Goal: Task Accomplishment & Management: Manage account settings

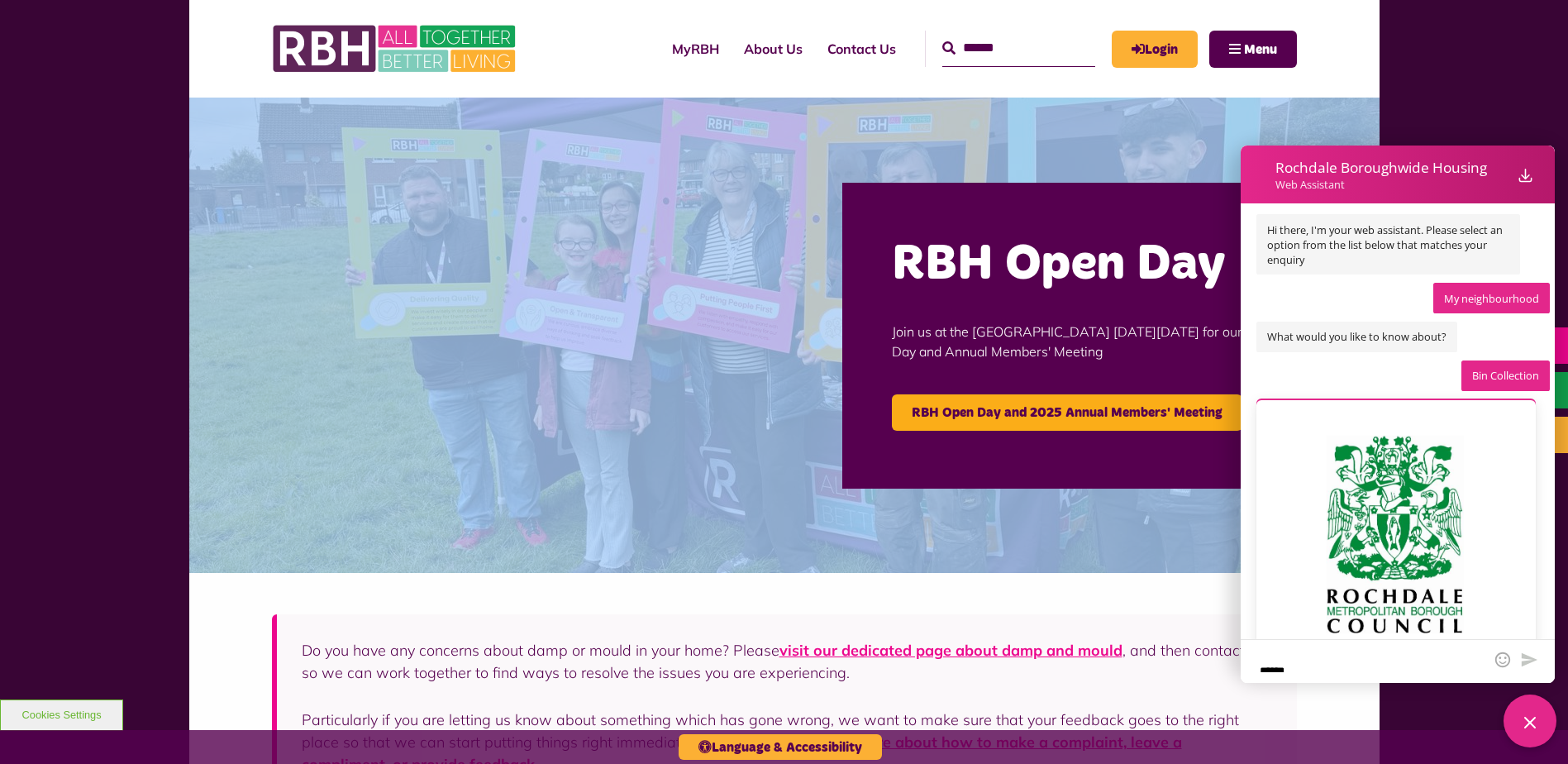
scroll to position [1894, 0]
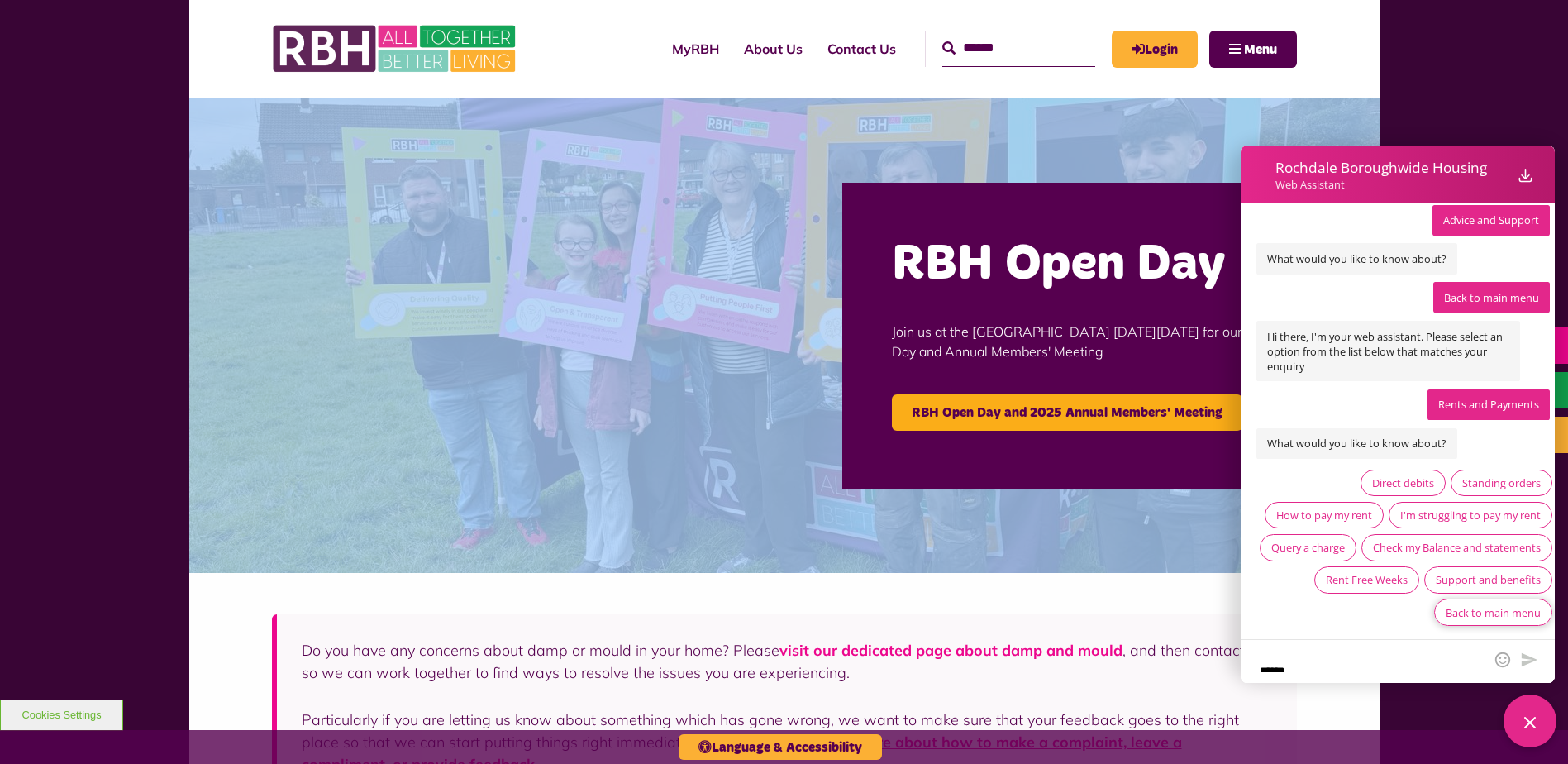
click at [1507, 612] on div "Back to main menu" at bounding box center [1493, 613] width 95 height 15
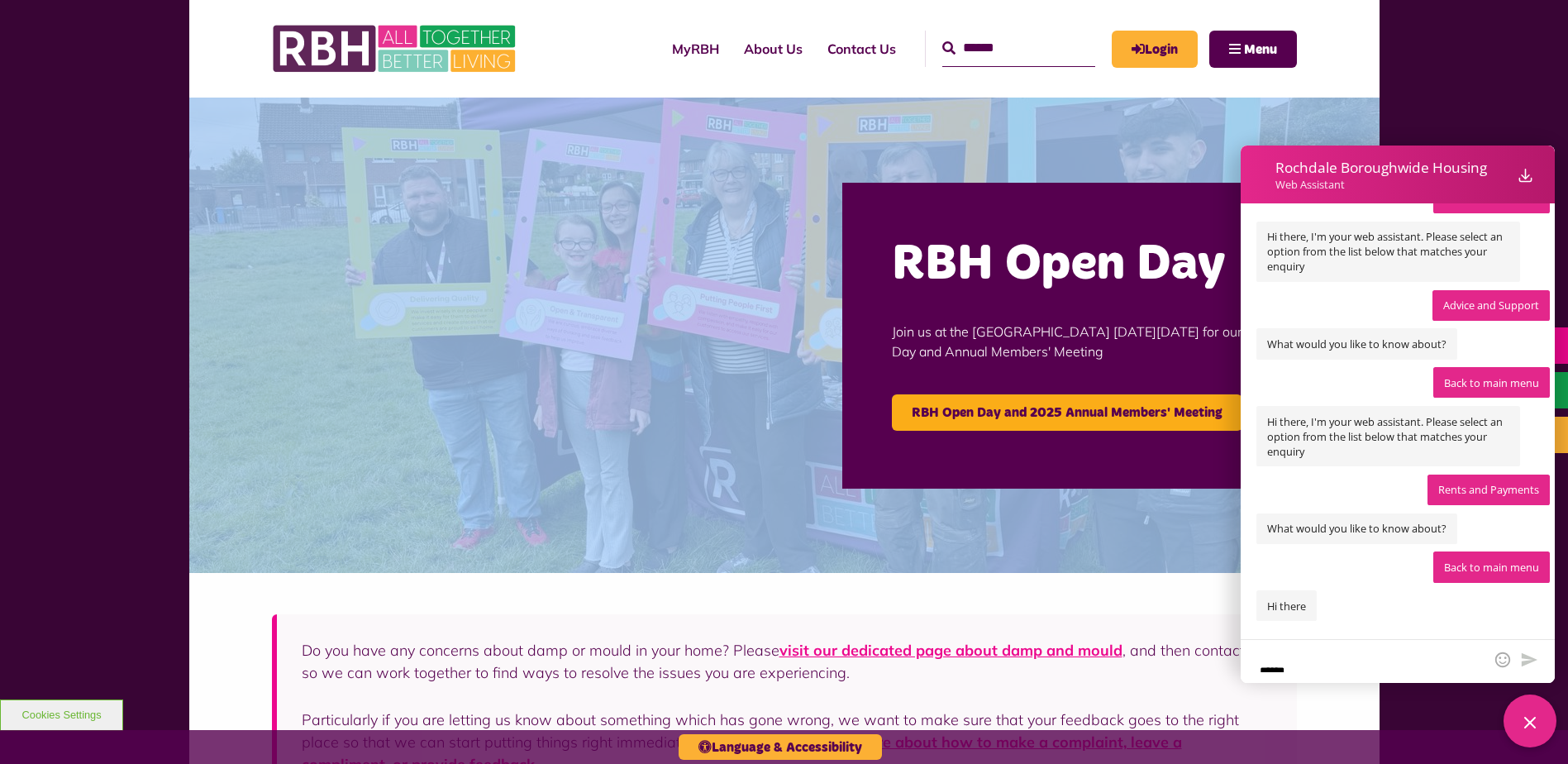
scroll to position [1870, 0]
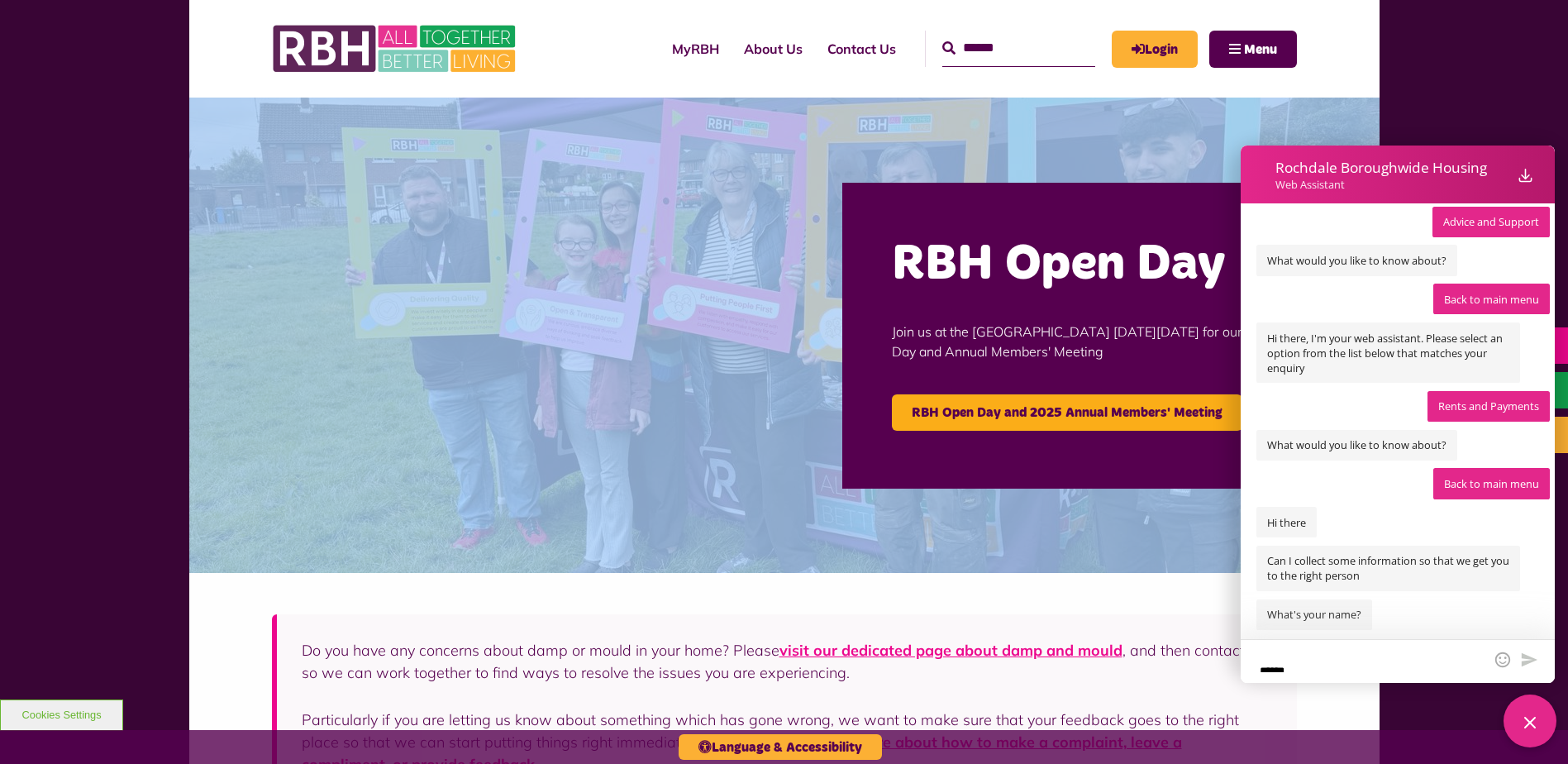
click at [1390, 667] on textarea "Web Assistant container" at bounding box center [1370, 660] width 227 height 21
click at [1541, 725] on div "Close Web Assistant" at bounding box center [1530, 721] width 53 height 53
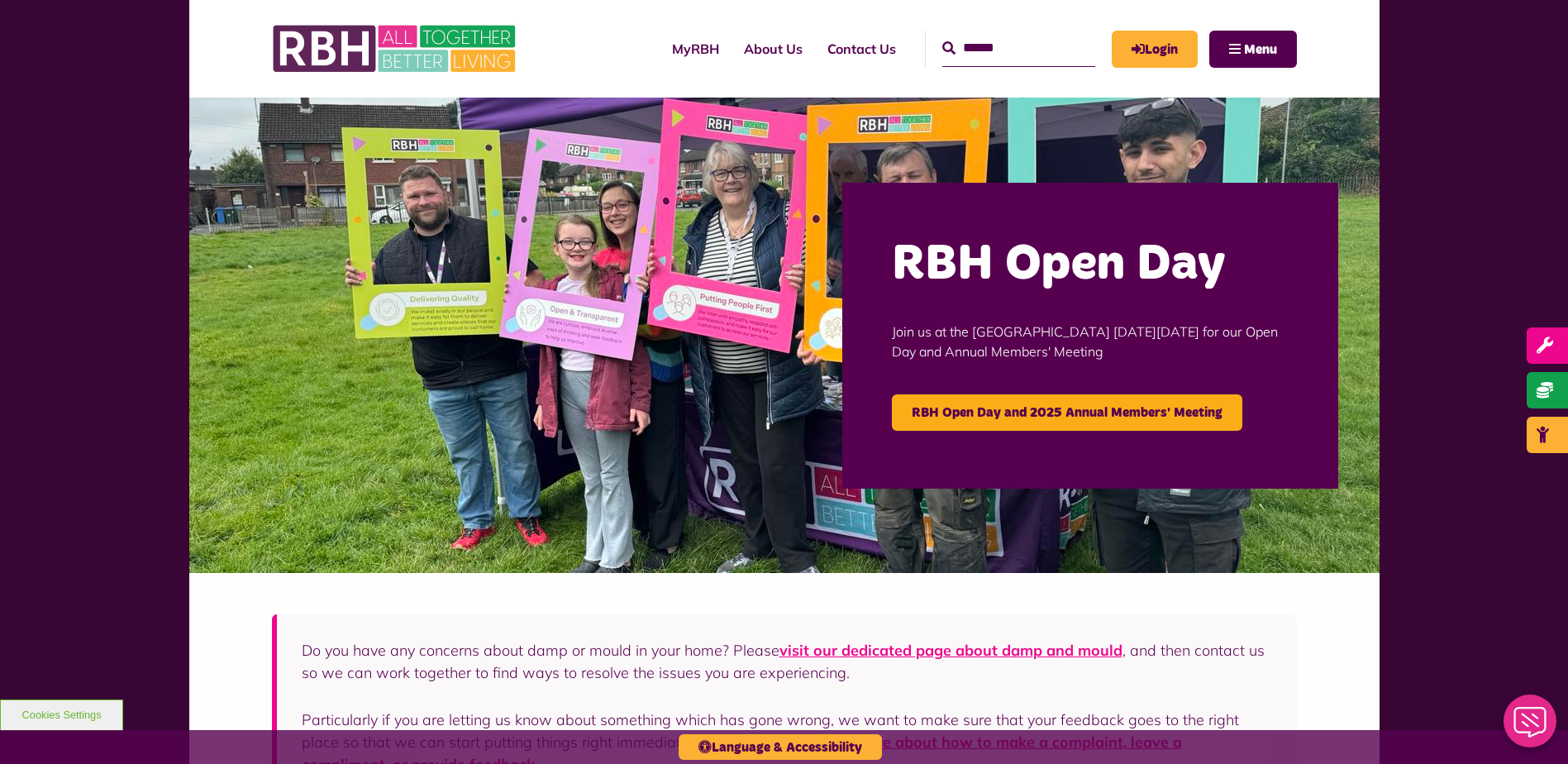
click at [1533, 708] on icon "Close Web Assistant" at bounding box center [1529, 722] width 32 height 30
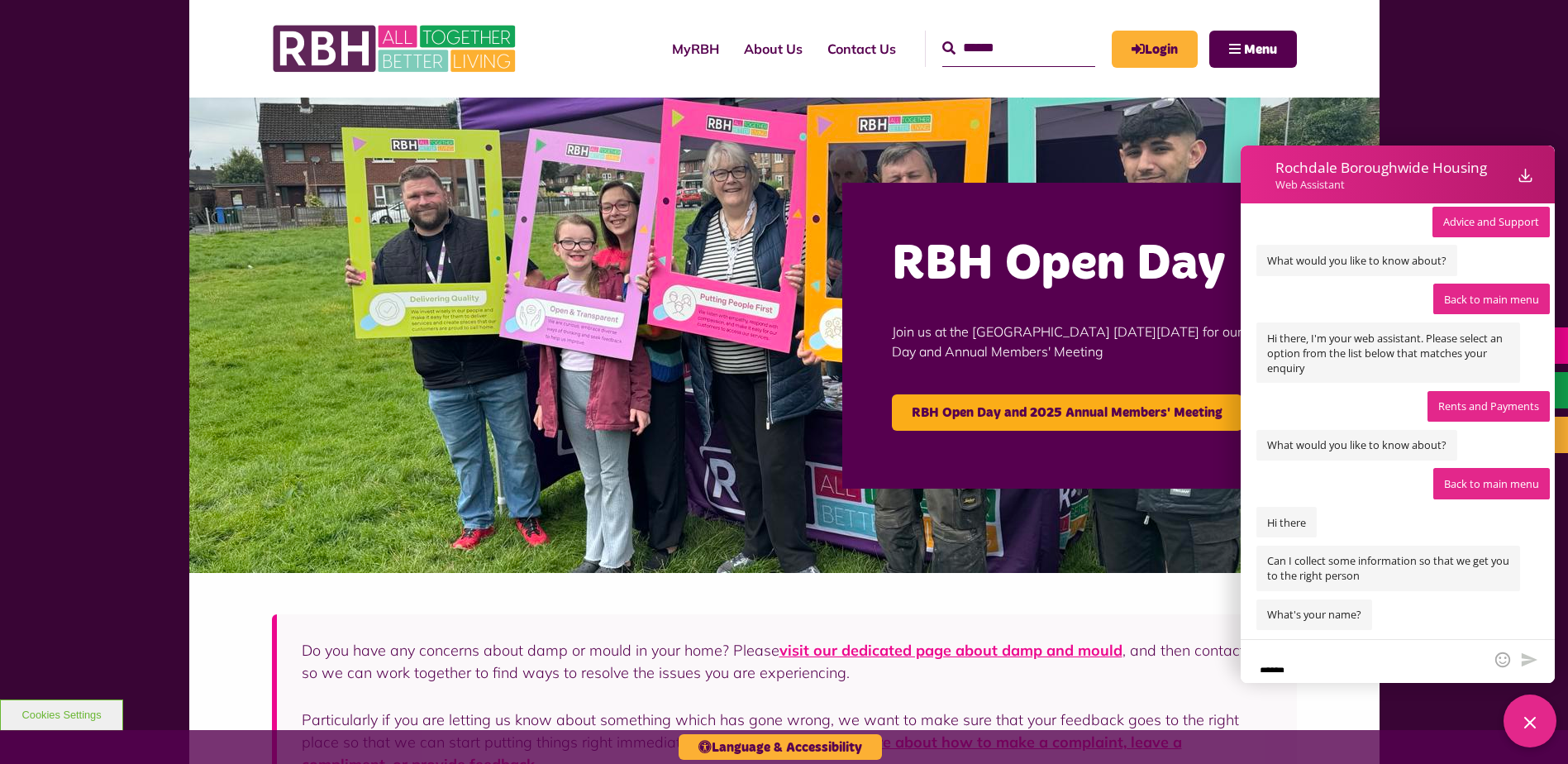
scroll to position [2099, 0]
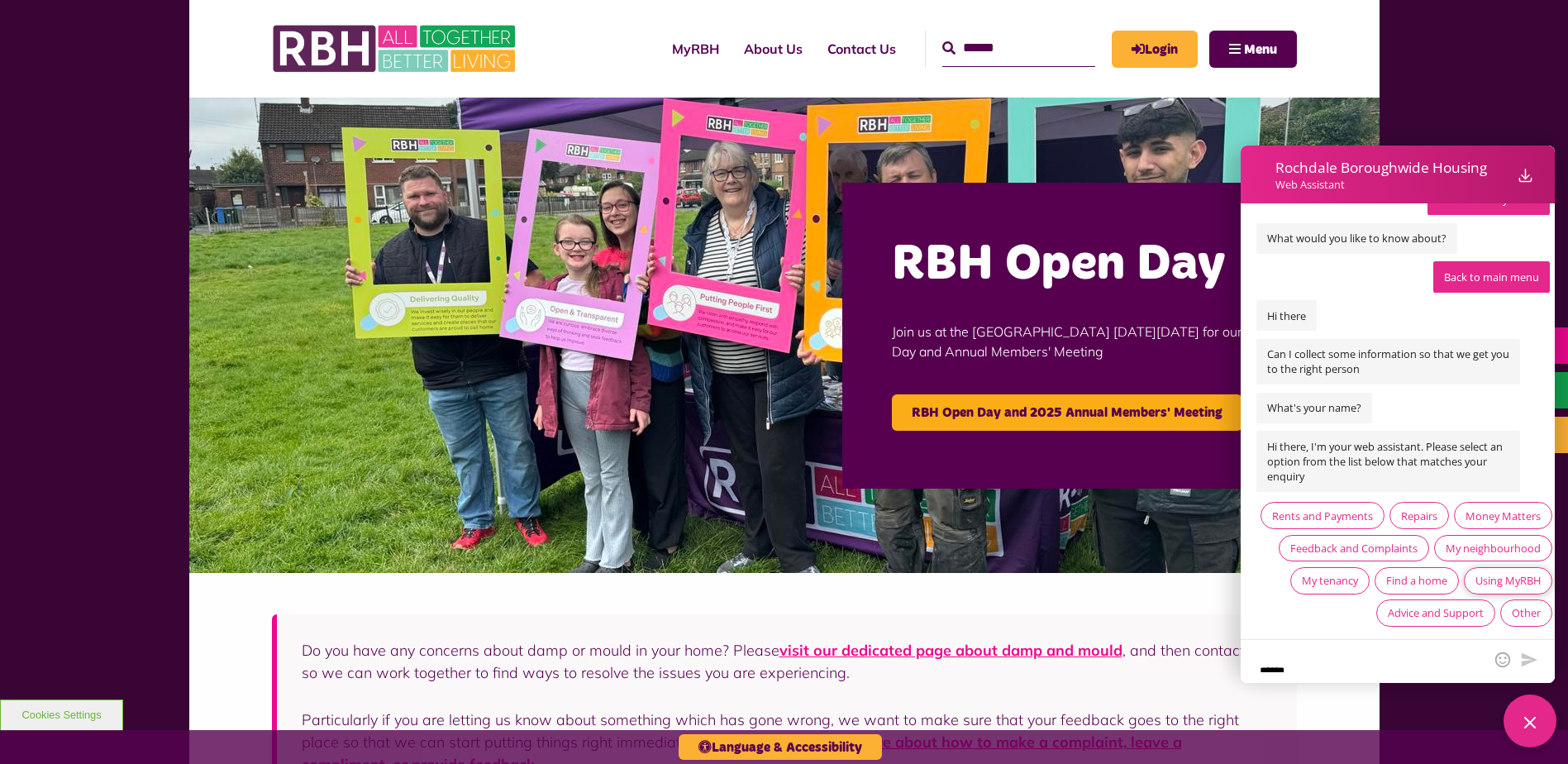
click at [1475, 586] on div "Using MyRBH" at bounding box center [1507, 581] width 65 height 15
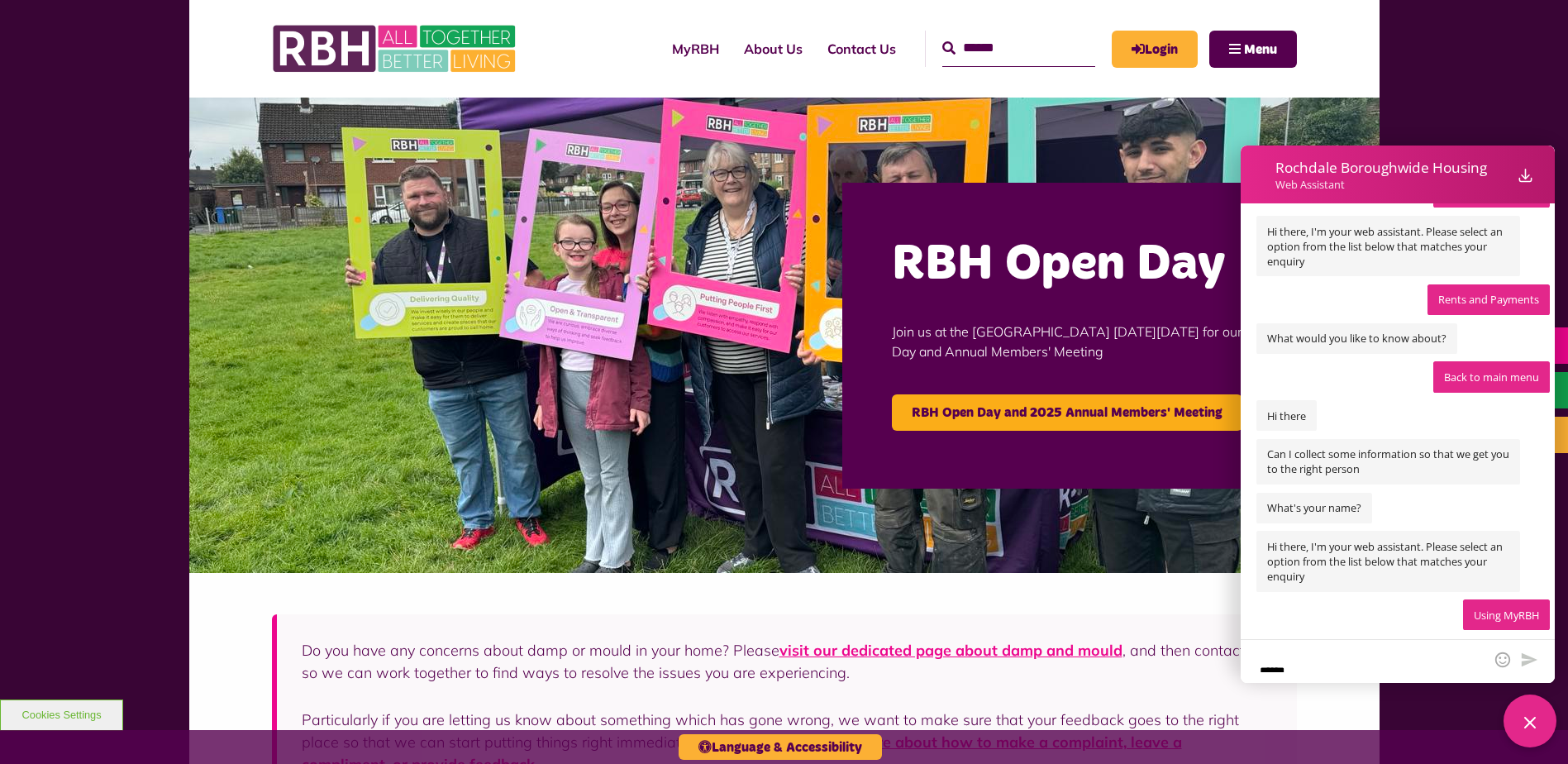
scroll to position [2145, 0]
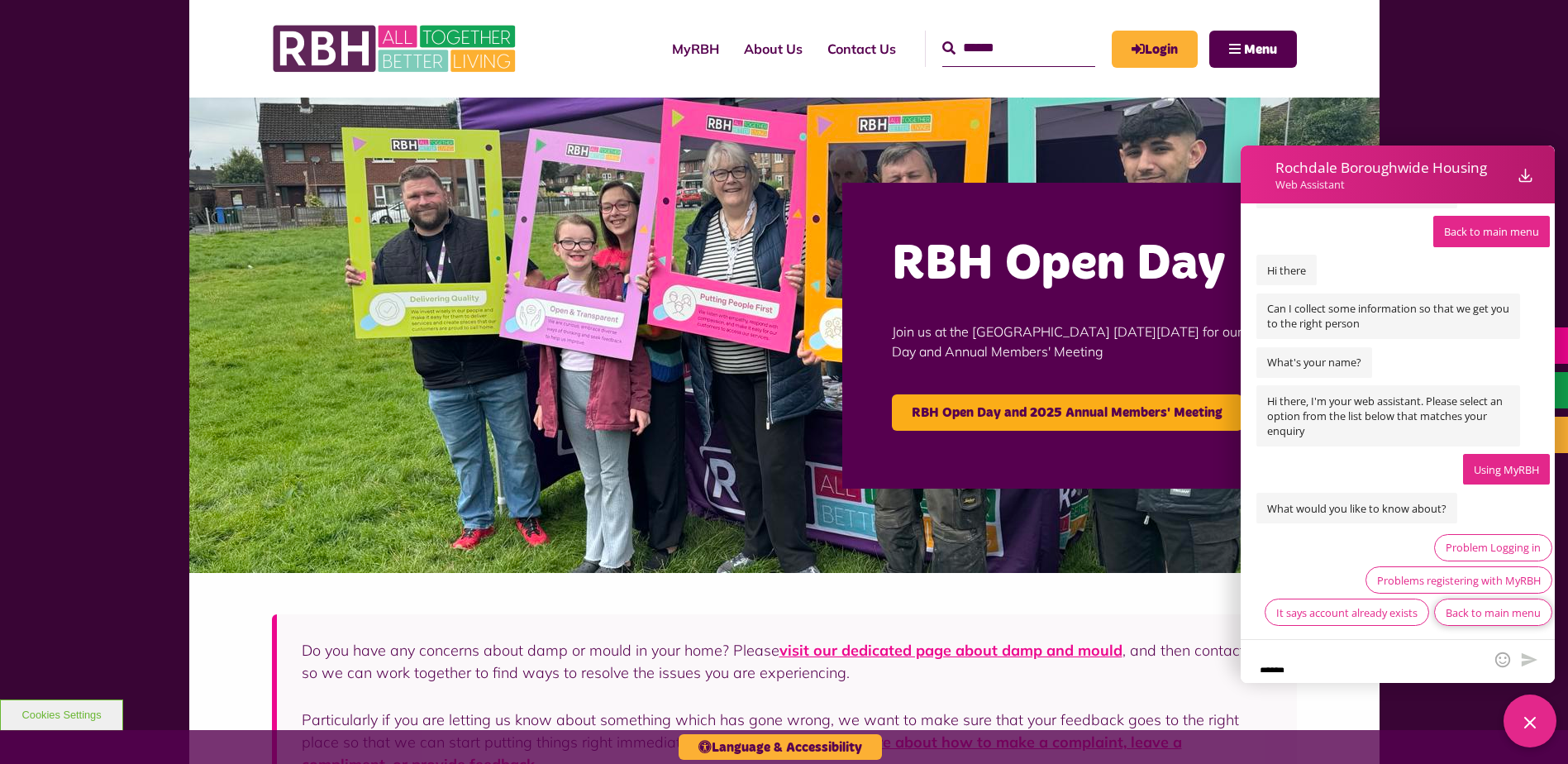
click at [1480, 615] on div "Back to main menu" at bounding box center [1493, 613] width 95 height 15
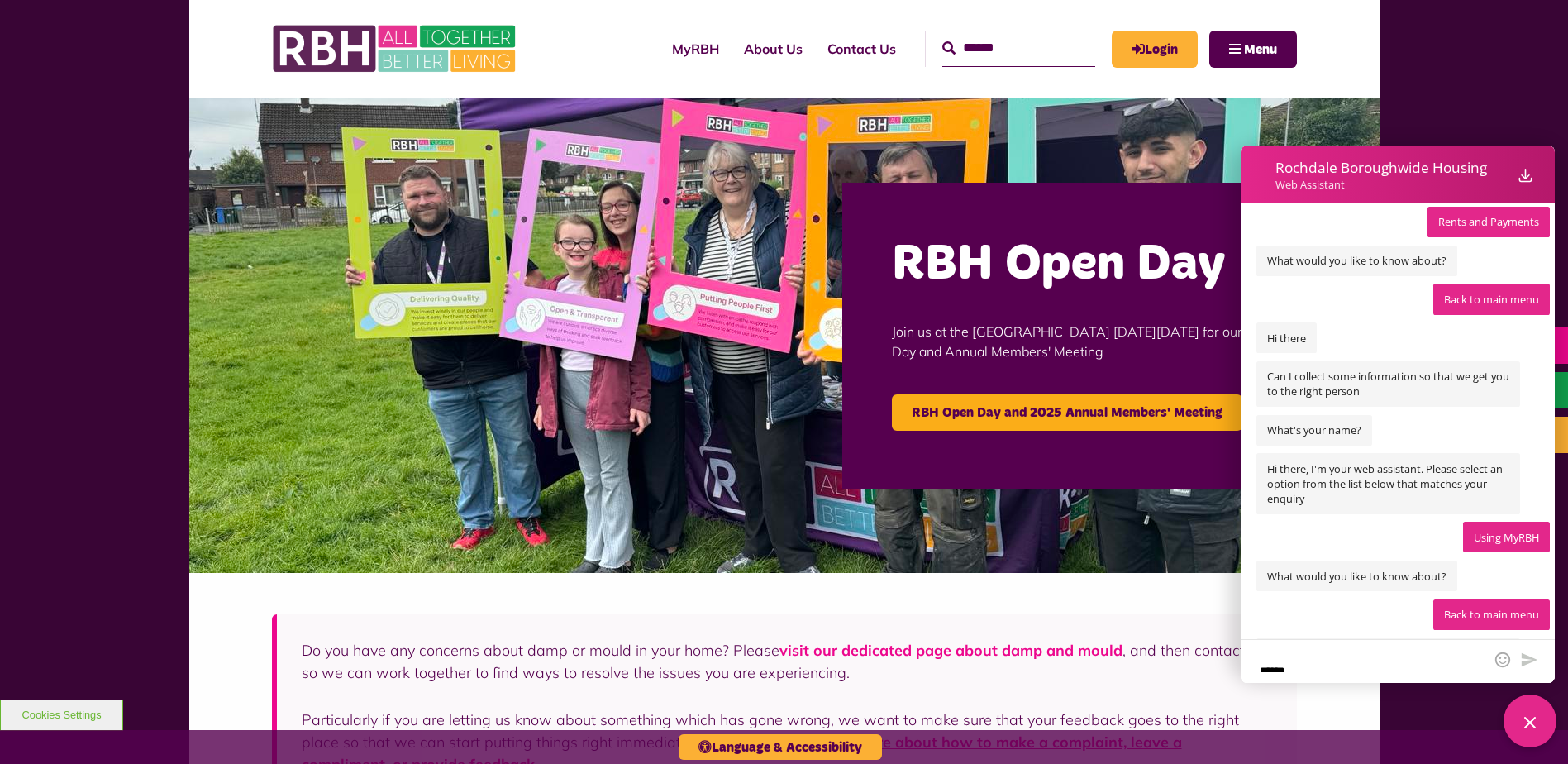
scroll to position [2284, 0]
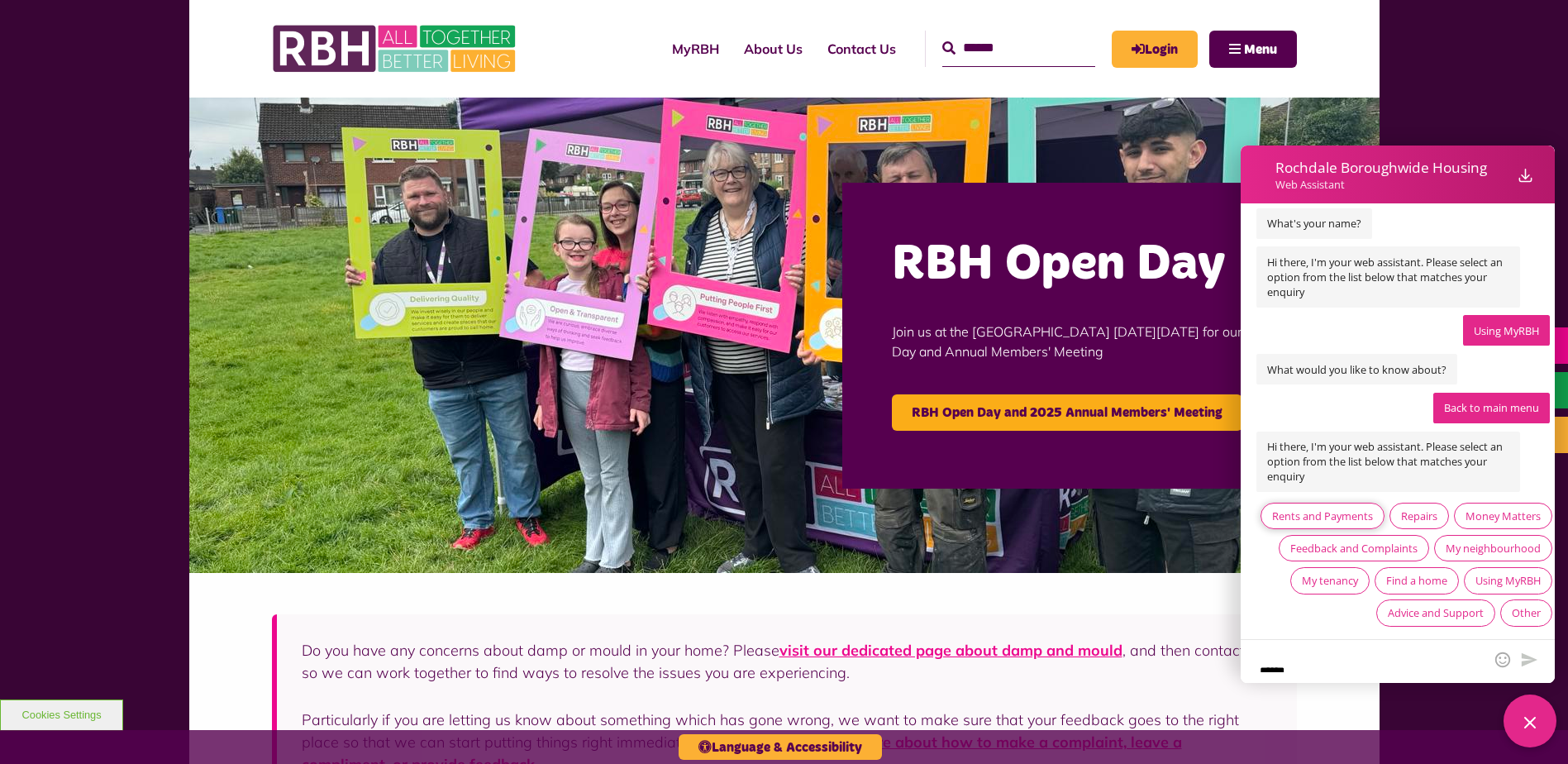
click at [1373, 508] on div "Rents and Payments" at bounding box center [1322, 515] width 101 height 15
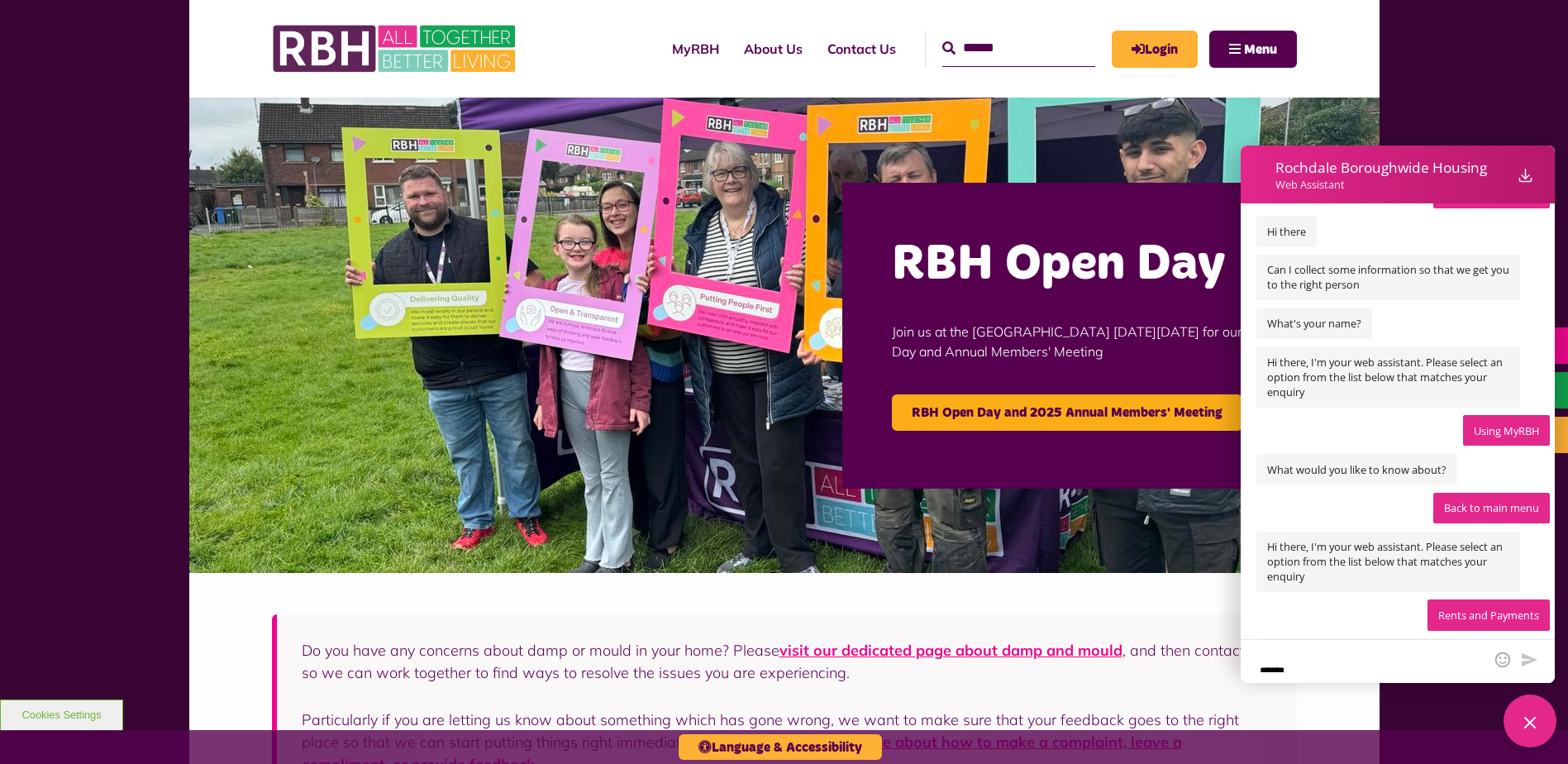
scroll to position [2394, 0]
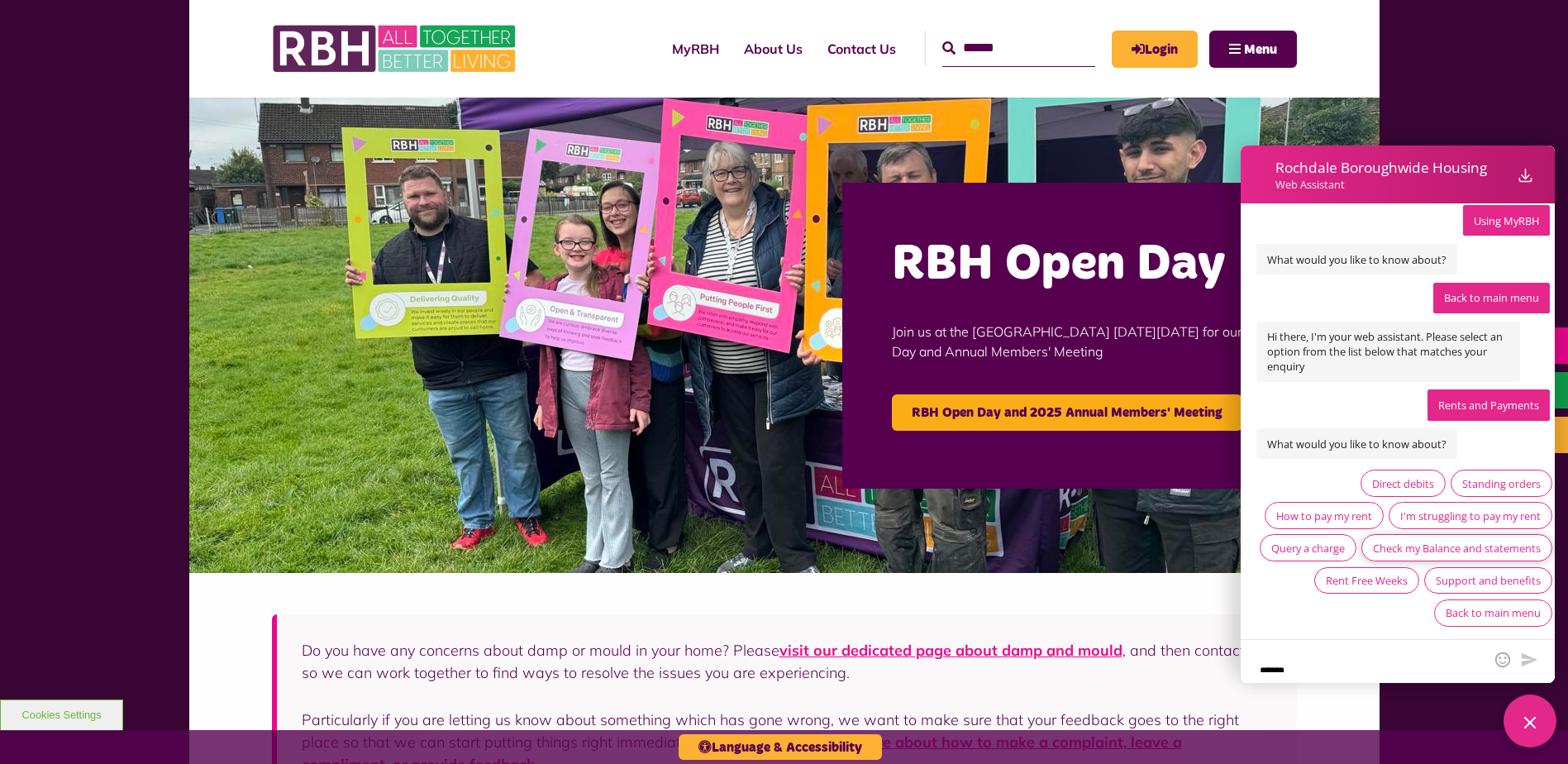
click at [1493, 549] on div "Check my Balance and statements" at bounding box center [1456, 548] width 168 height 15
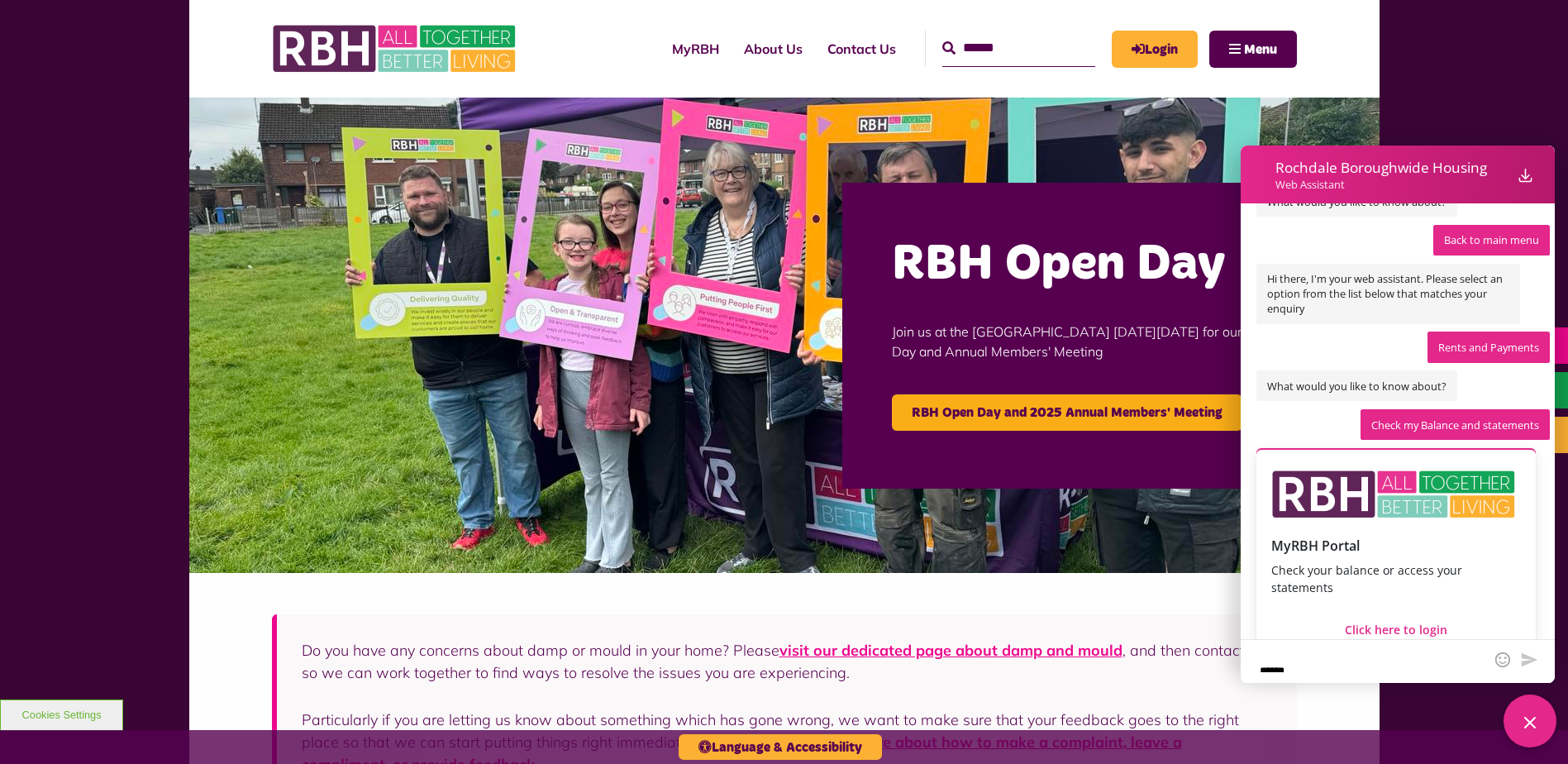
scroll to position [2582, 0]
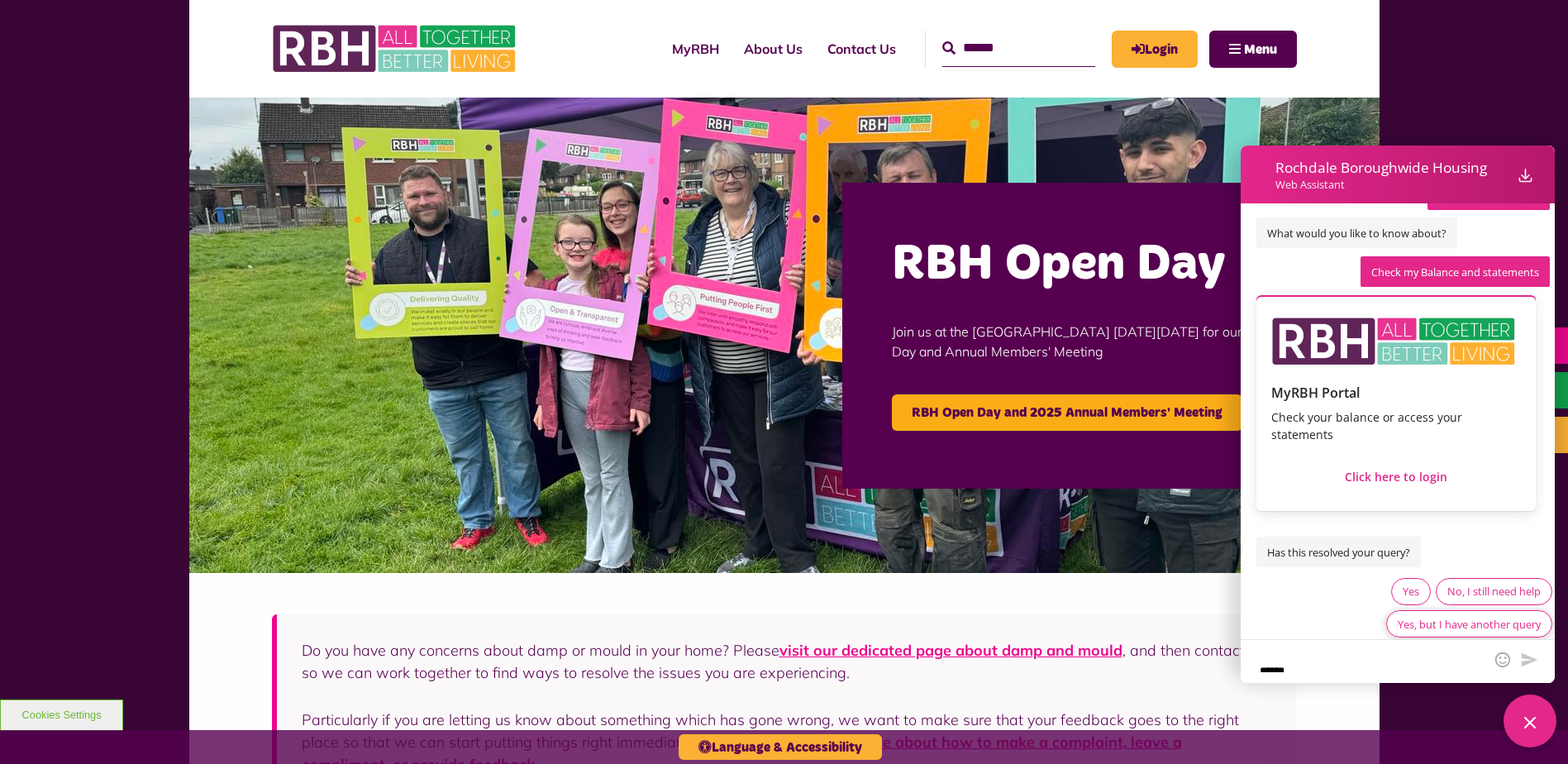
click at [1451, 616] on div "Yes, but I have another query" at bounding box center [1469, 624] width 143 height 15
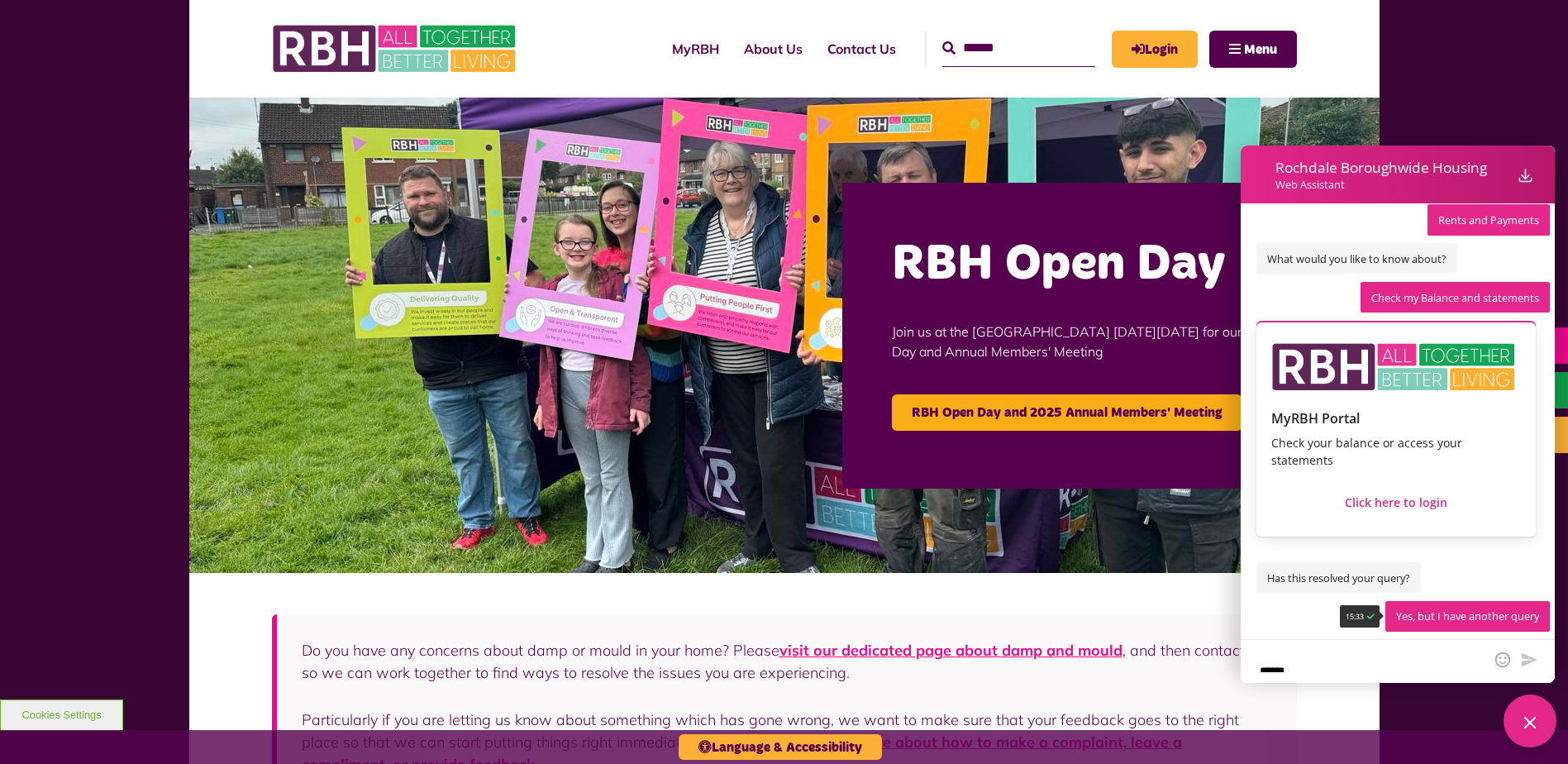
scroll to position [2786, 0]
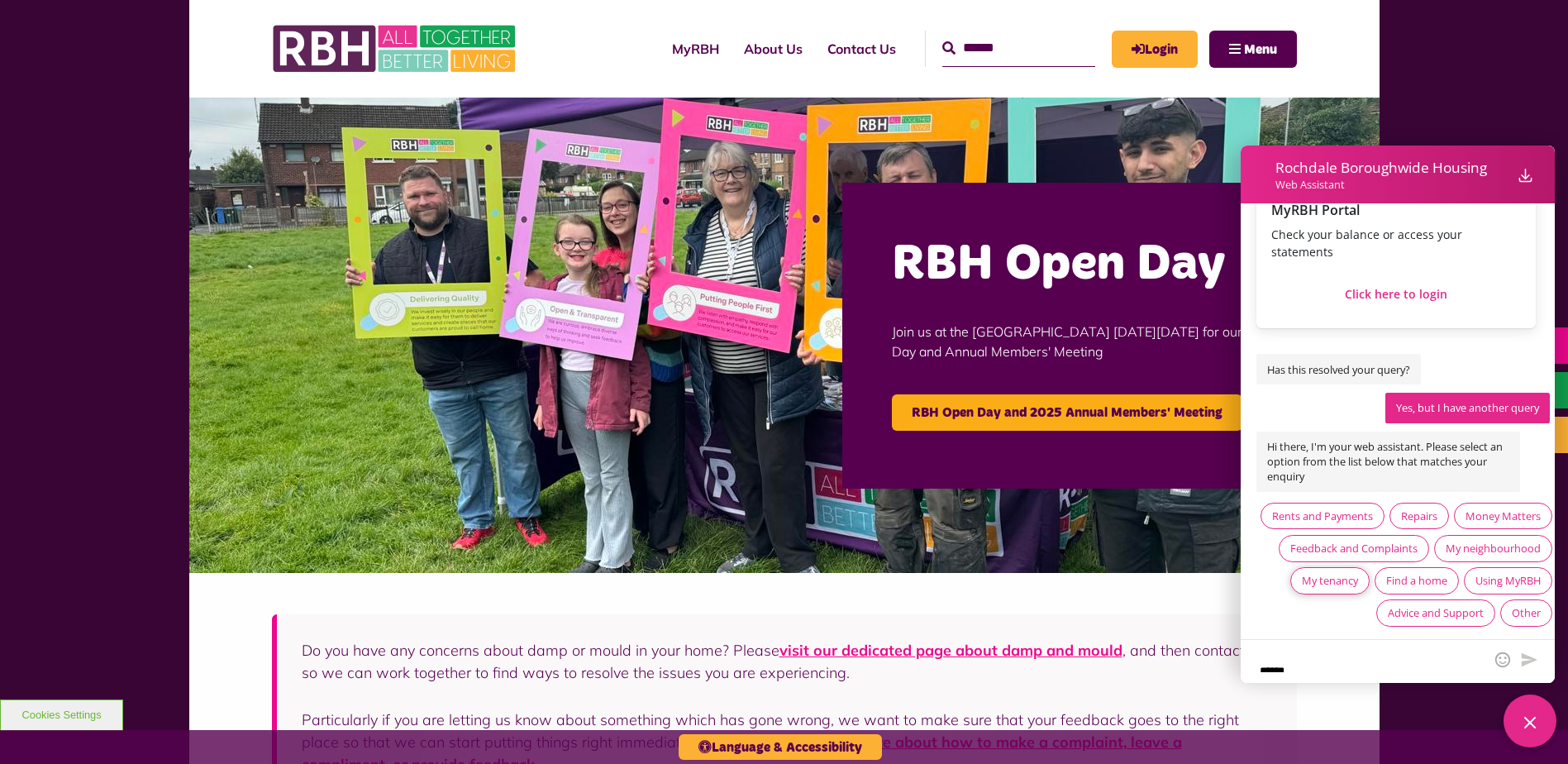
click at [1358, 573] on div "My tenancy" at bounding box center [1330, 581] width 56 height 15
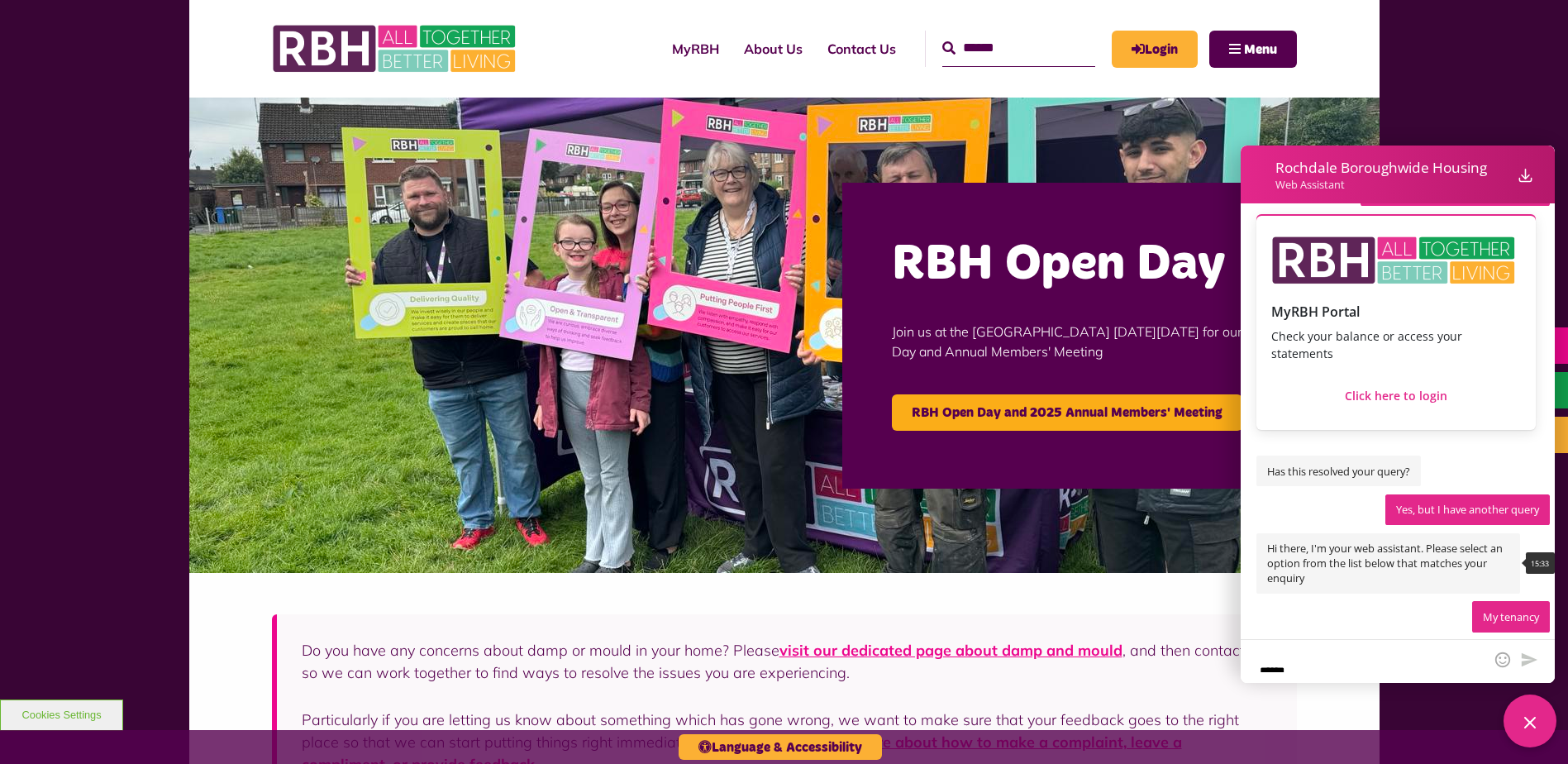
scroll to position [2896, 0]
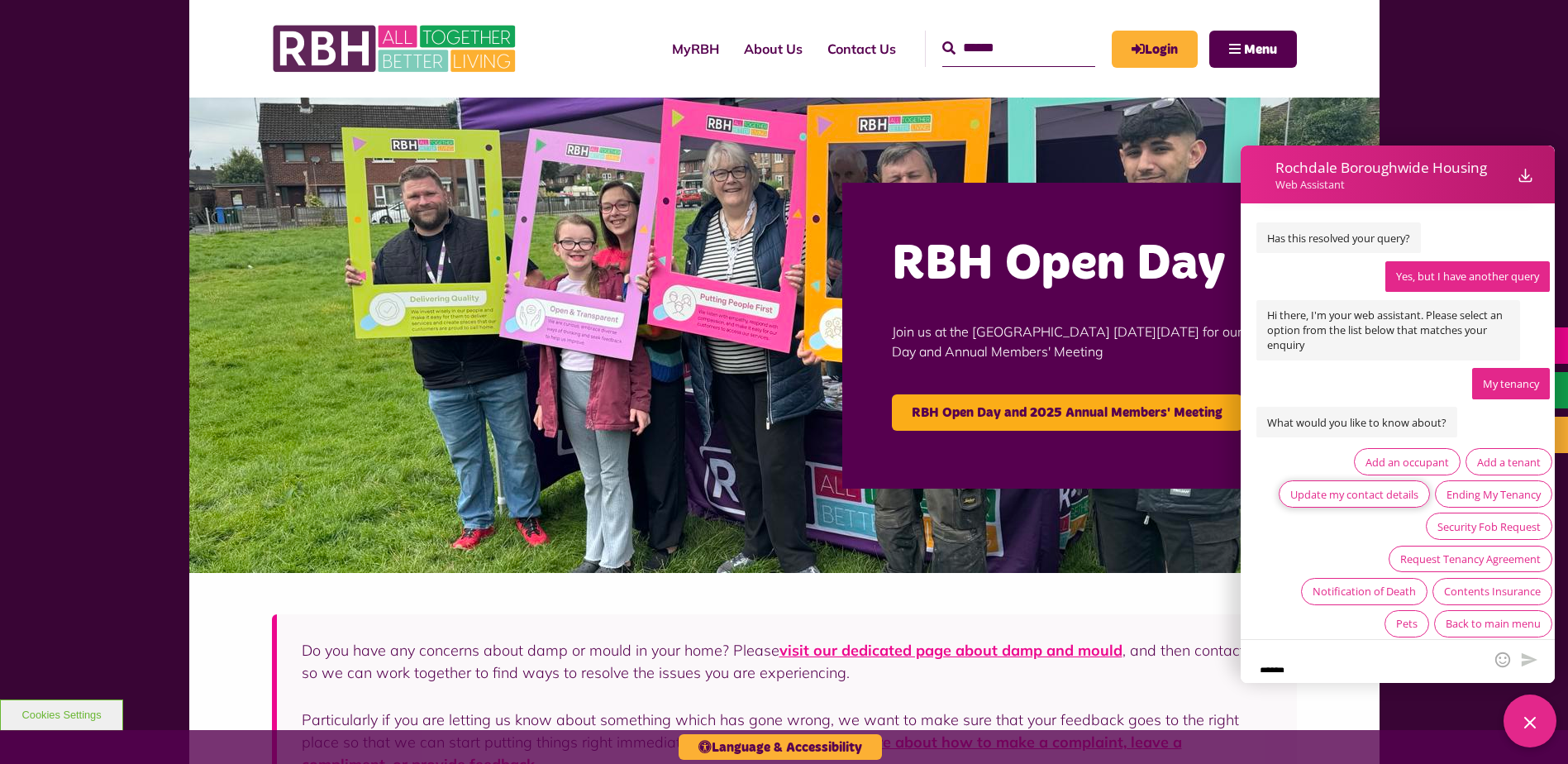
click at [1340, 487] on div "Update my contact details" at bounding box center [1354, 494] width 128 height 15
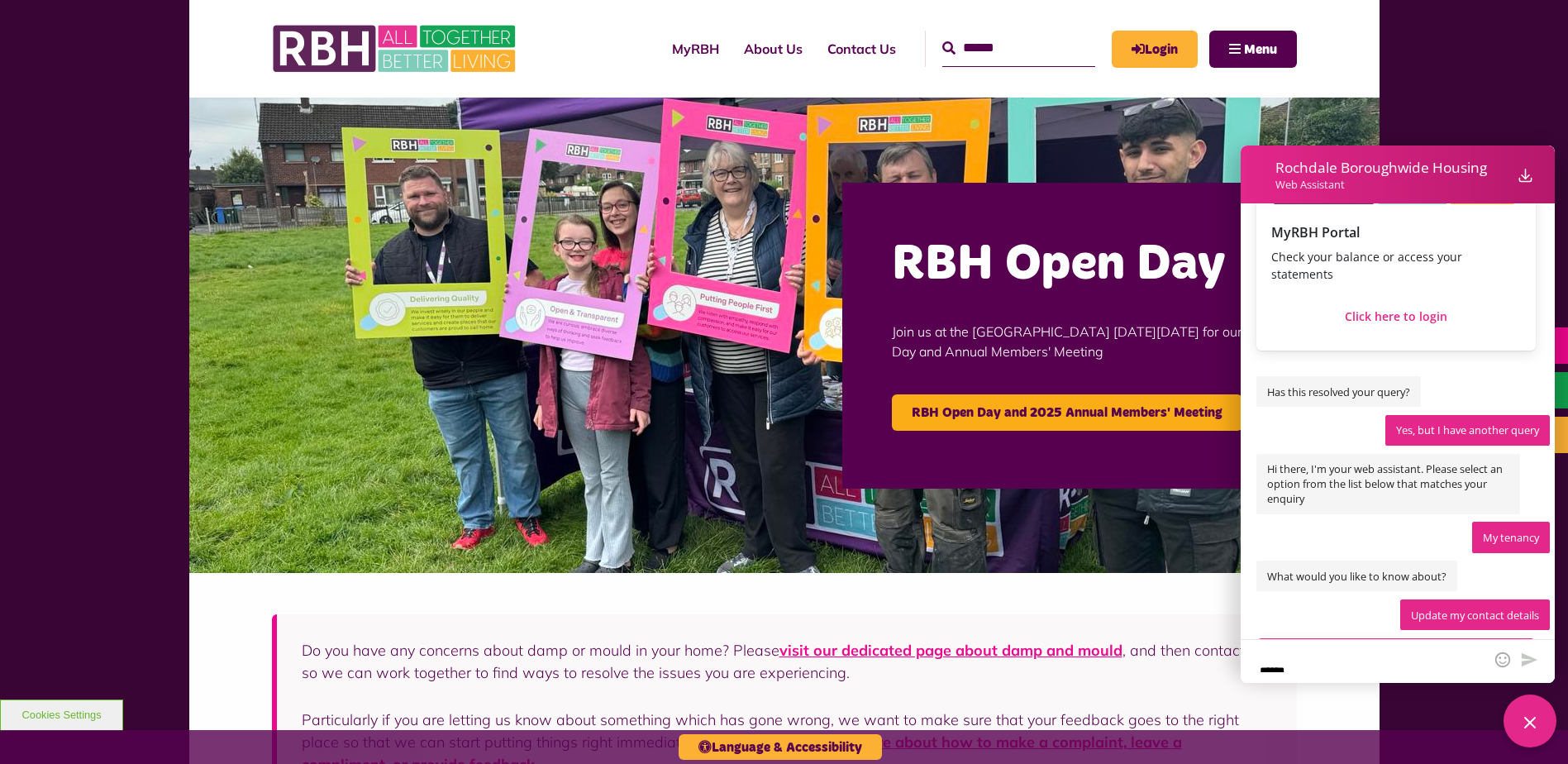
scroll to position [2836, 0]
